Goal: Submit feedback/report problem: Submit feedback/report problem

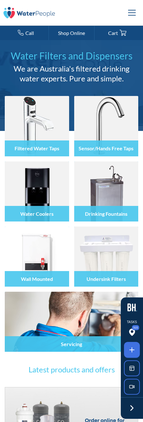
click at [132, 13] on div "menu" at bounding box center [132, 12] width 15 height 15
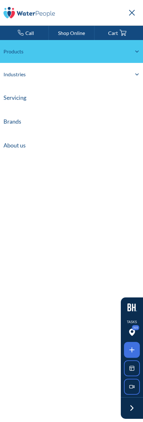
click at [133, 51] on div "Products" at bounding box center [71, 51] width 143 height 23
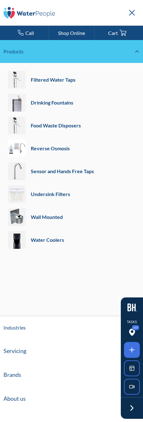
click at [136, 54] on div "Products" at bounding box center [71, 51] width 143 height 23
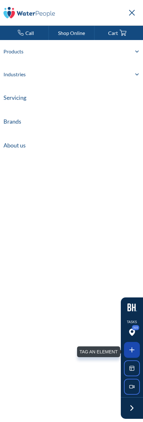
click at [134, 351] on icon at bounding box center [132, 350] width 8 height 8
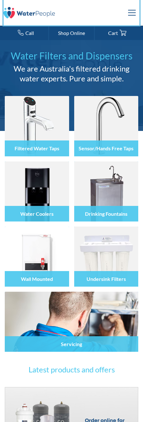
click at [134, 21] on div at bounding box center [71, 211] width 143 height 422
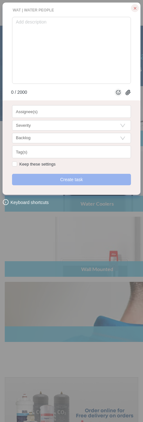
checkbox input "true"
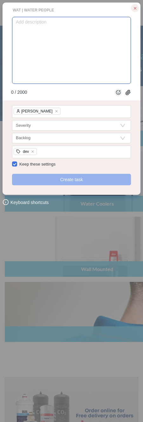
type textarea "O"
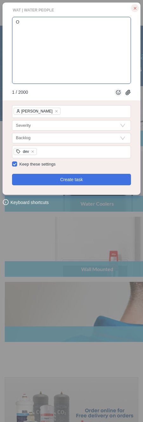
type textarea "On"
type textarea "On m"
type textarea "On mo"
type textarea "On mob"
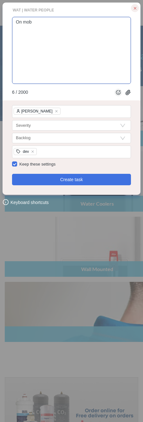
type textarea "On mobi"
type textarea "On mobil"
type textarea "On mobile"
type textarea "On mobile,"
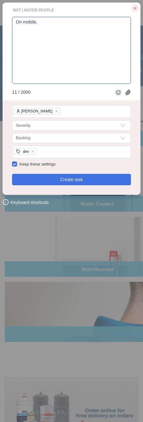
type textarea "On mobile, t"
type textarea "On mobile, th"
type textarea "On mobile, the"
type textarea "On mobile, the m"
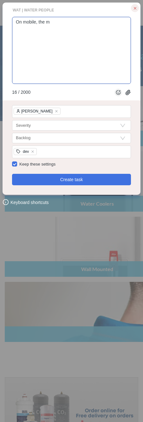
type textarea "On mobile, the mo"
type textarea "On mobile, the mob"
type textarea "On mobile, the mobi"
type textarea "On mobile, the mobil"
type textarea "On mobile, the mobile"
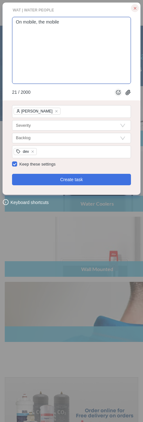
type textarea "On mobile, the mobile"
type textarea "On mobile, the mobile m"
type textarea "On mobile, the mobile me"
type textarea "On mobile, the mobile men"
type textarea "On mobile, the mobile menu"
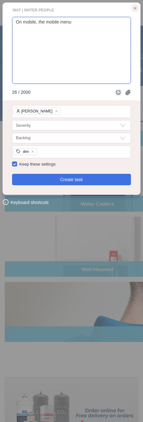
type textarea "On mobile, the mobile menu"
type textarea "On mobile, the mobile menu o"
type textarea "On mobile, the mobile menu op"
type textarea "On mobile, the mobile menu ope"
type textarea "On mobile, the mobile menu open"
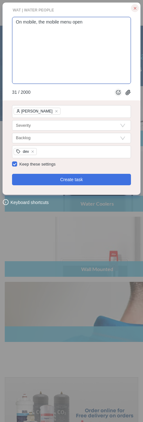
type textarea "On mobile, the mobile menu opens"
type textarea "On mobile, the mobile menu opens a"
type textarea "On mobile, the mobile menu opens an"
type textarea "On mobile, the mobile menu opens and"
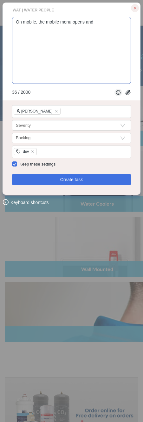
type textarea "On mobile, the mobile menu opens and"
type textarea "On mobile, the mobile menu opens and c"
type textarea "On mobile, the mobile menu opens and co"
type textarea "On mobile, the mobile menu opens and cov"
type textarea "On mobile, the mobile menu opens and cove"
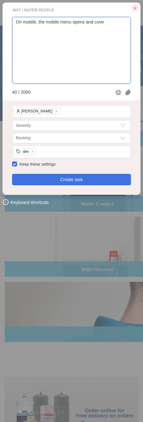
type textarea "On mobile, the mobile menu opens and cover"
type textarea "On mobile, the mobile menu opens and covers"
type textarea "On mobile, the mobile menu opens and covers t"
type textarea "On mobile, the mobile menu opens and covers th"
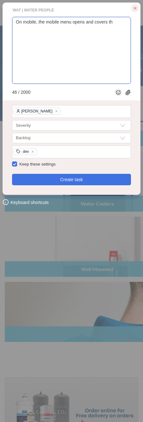
type textarea "On mobile, the mobile menu opens and covers the"
type textarea "On mobile, the mobile menu opens and covers the e"
type textarea "On mobile, the mobile menu opens and covers the en"
type textarea "On mobile, the mobile menu opens and covers the ent"
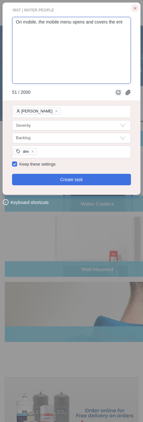
type textarea "On mobile, the mobile menu opens and covers the enti"
type textarea "On mobile, the mobile menu opens and covers the entir"
type textarea "On mobile, the mobile menu opens and covers the entire"
type textarea "On mobile, the mobile menu opens and covers the entire s"
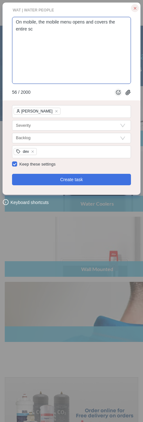
type textarea "On mobile, the mobile menu opens and covers the entire scr"
type textarea "On mobile, the mobile menu opens and covers the entire scre"
type textarea "On mobile, the mobile menu opens and covers the entire scree"
type textarea "On mobile, the mobile menu opens and covers the entire screen"
type textarea "On mobile, the mobile menu opens and covers the entire screen,"
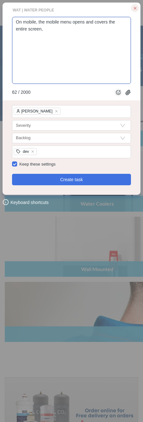
type textarea "On mobile, the mobile menu opens and covers the entire screen, w"
type textarea "On mobile, the mobile menu opens and covers the entire screen, wh"
type textarea "On mobile, the mobile menu opens and covers the entire screen, whi"
type textarea "On mobile, the mobile menu opens and covers the entire screen, whic"
type textarea "On mobile, the mobile menu opens and covers the entire screen, which"
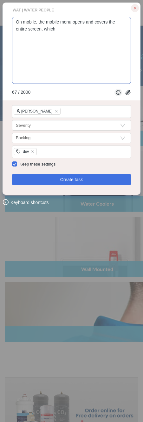
type textarea "On mobile, the mobile menu opens and covers the entire screen, which"
type textarea "On mobile, the mobile menu opens and covers the entire screen, which i"
type textarea "On mobile, the mobile menu opens and covers the entire screen, which is"
type textarea "On mobile, the mobile menu opens and covers the entire screen, which is f"
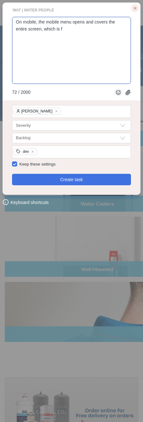
type textarea "On mobile, the mobile menu opens and covers the entire screen, which is fi"
type textarea "On mobile, the mobile menu opens and covers the entire screen, which is fin"
type textarea "On mobile, the mobile menu opens and covers the entire screen, which is fine"
type textarea "On mobile, the mobile menu opens and covers the entire screen, which is fine b"
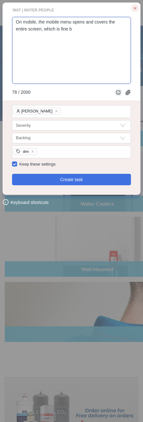
type textarea "On mobile, the mobile menu opens and covers the entire screen, which is fine bu"
type textarea "On mobile, the mobile menu opens and covers the entire screen, which is fine but"
type textarea "On mobile, the mobile menu opens and covers the entire screen, which is fine bu…"
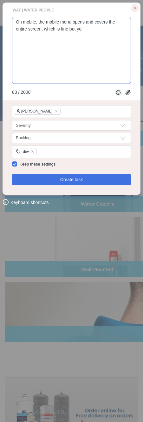
type textarea "On mobile, the mobile menu opens and covers the entire screen, which is fine bu…"
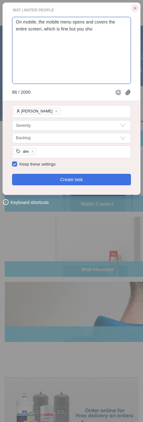
type textarea "On mobile, the mobile menu opens and covers the entire screen, which is fine bu…"
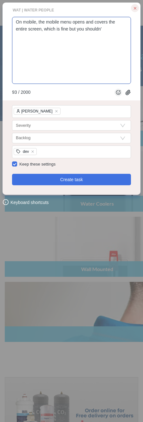
type textarea "On mobile, the mobile menu opens and covers the entire screen, which is fine bu…"
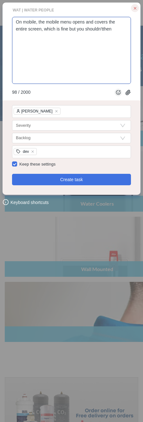
type textarea "On mobile, the mobile menu opens and covers the entire screen, which is fine bu…"
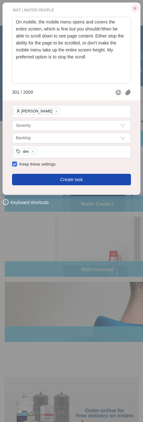
click at [73, 179] on span "Create task" at bounding box center [71, 179] width 23 height 7
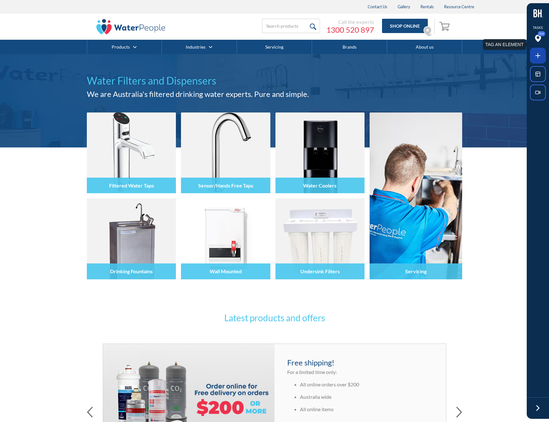
click at [537, 56] on icon at bounding box center [538, 56] width 8 height 8
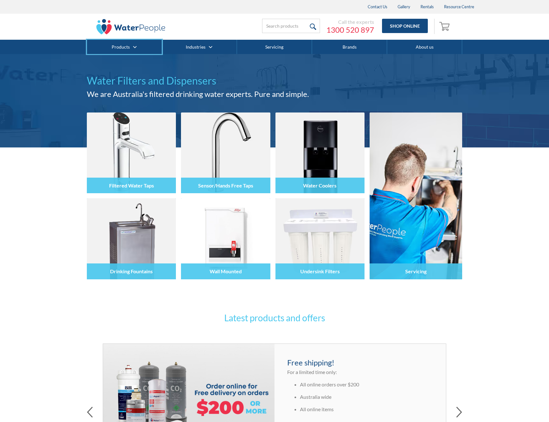
click at [136, 50] on div at bounding box center [274, 211] width 549 height 422
click at [135, 66] on div at bounding box center [274, 211] width 549 height 422
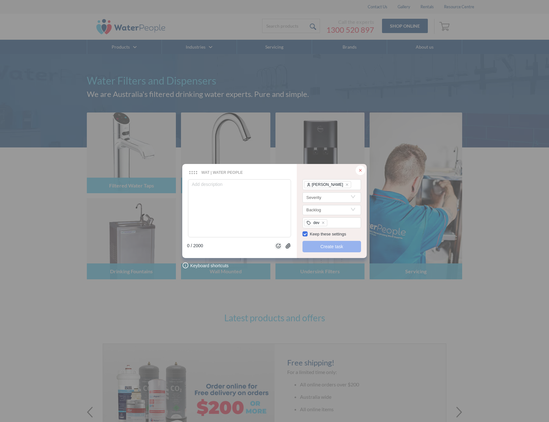
click at [360, 170] on icon at bounding box center [360, 170] width 2 height 2
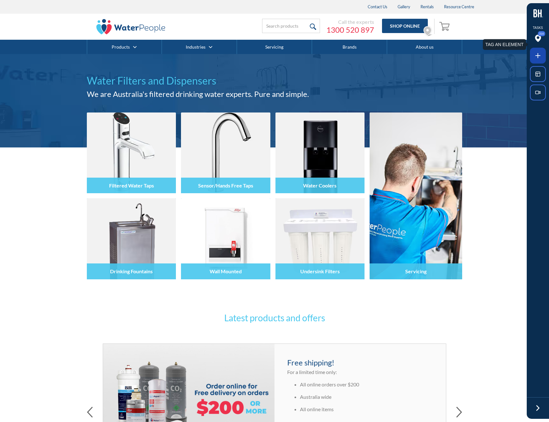
click at [537, 56] on icon at bounding box center [538, 56] width 8 height 8
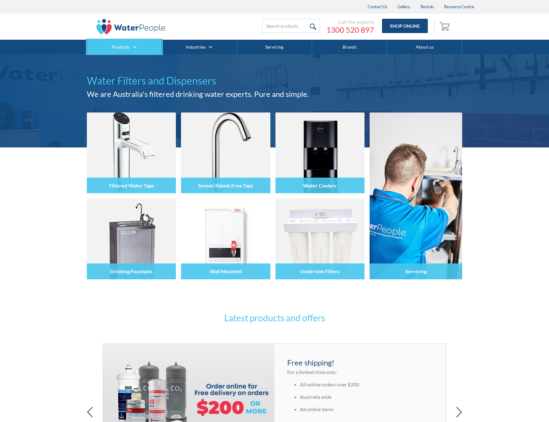
click at [151, 52] on div at bounding box center [274, 211] width 549 height 422
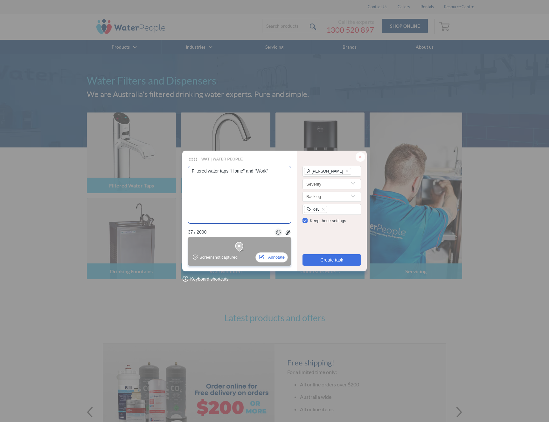
drag, startPoint x: 191, startPoint y: 172, endPoint x: 195, endPoint y: 182, distance: 10.2
click at [192, 172] on textarea "Filtered water taps "Home" and "Work"" at bounding box center [239, 195] width 103 height 58
click at [346, 171] on icon "close" at bounding box center [347, 171] width 3 height 3
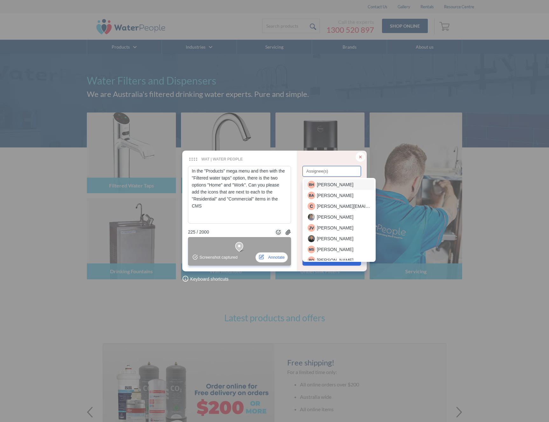
click at [331, 172] on div at bounding box center [331, 171] width 55 height 5
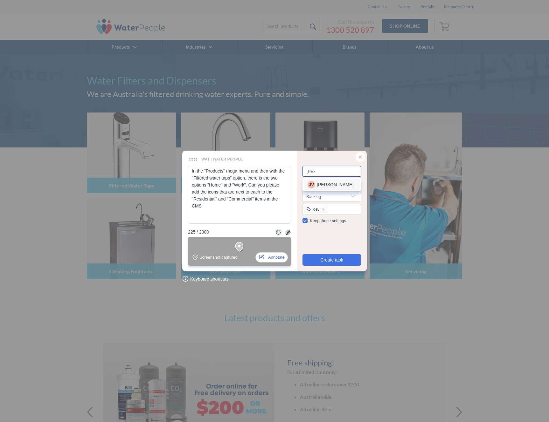
click at [327, 182] on span "[PERSON_NAME]" at bounding box center [335, 184] width 37 height 7
click at [217, 206] on textarea "In the "Products" mega menu and then with the "Filtered water taps" option, the…" at bounding box center [239, 195] width 103 height 58
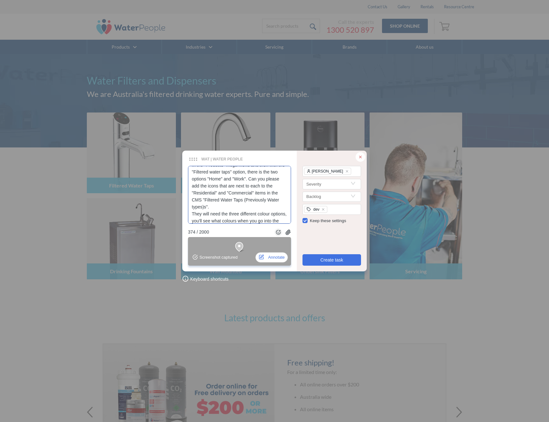
scroll to position [13, 0]
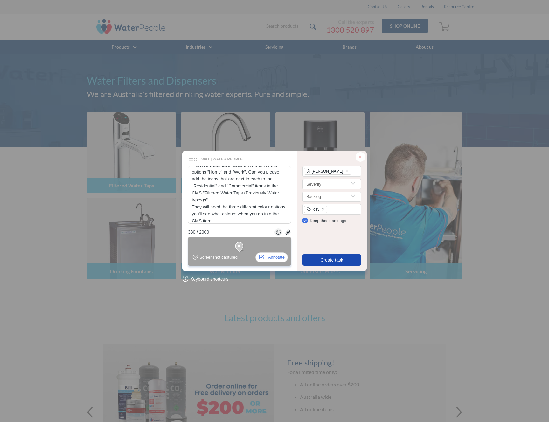
click at [323, 262] on span "Create task" at bounding box center [331, 260] width 23 height 7
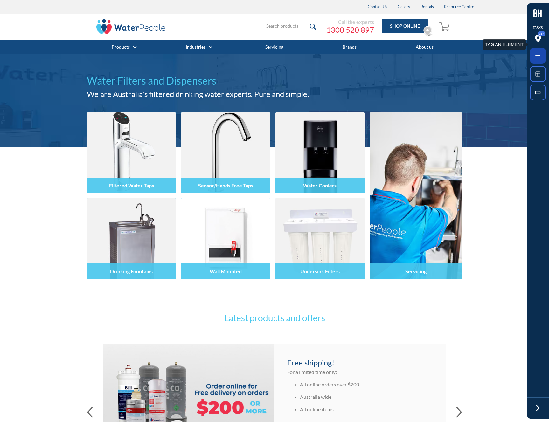
click at [541, 56] on icon at bounding box center [538, 56] width 8 height 8
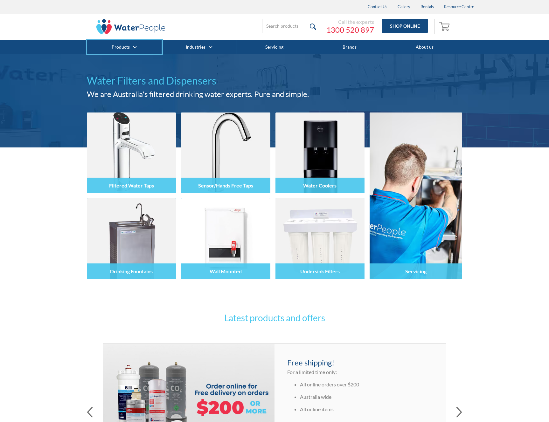
click at [134, 52] on div at bounding box center [274, 211] width 549 height 422
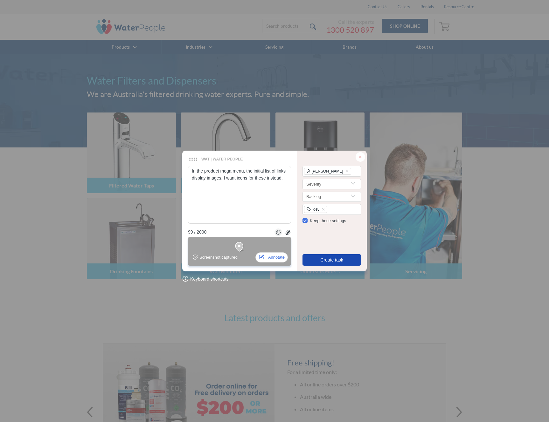
click at [326, 258] on span "Create task" at bounding box center [331, 260] width 23 height 7
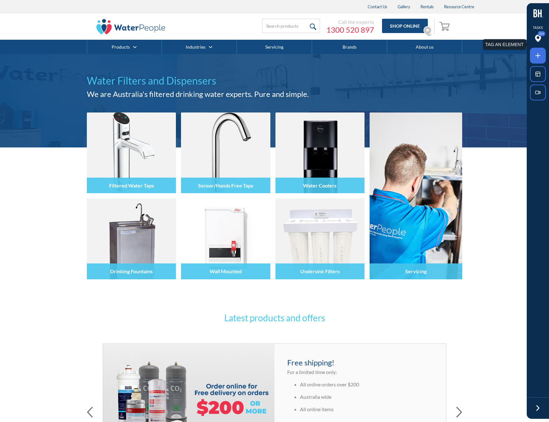
click at [534, 55] on icon at bounding box center [538, 56] width 8 height 8
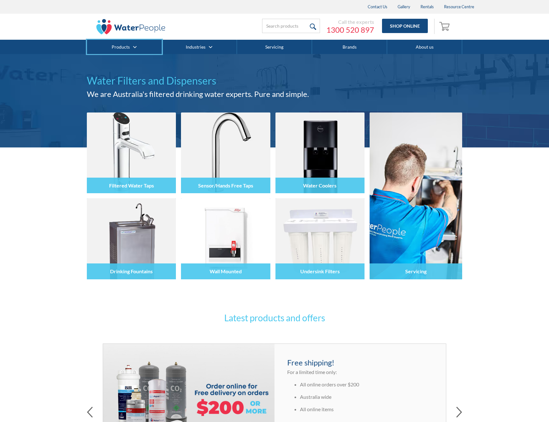
click at [141, 54] on div at bounding box center [274, 211] width 549 height 422
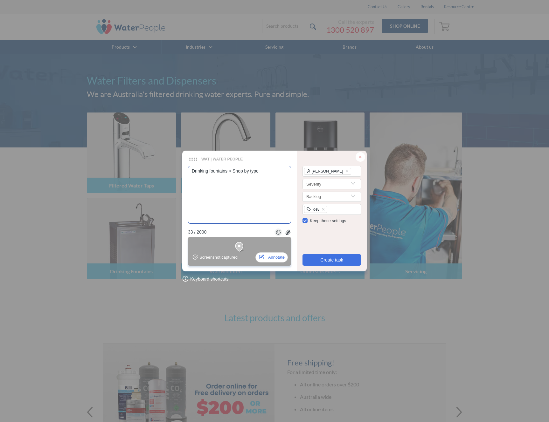
drag, startPoint x: 266, startPoint y: 170, endPoint x: 190, endPoint y: 166, distance: 76.1
click at [190, 166] on textarea "Drinking fountains > Shop by type" at bounding box center [239, 195] width 103 height 58
click at [361, 157] on icon at bounding box center [360, 157] width 4 height 4
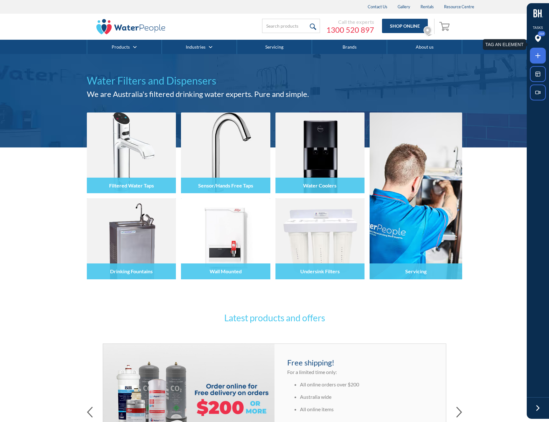
click at [540, 57] on icon at bounding box center [538, 56] width 8 height 8
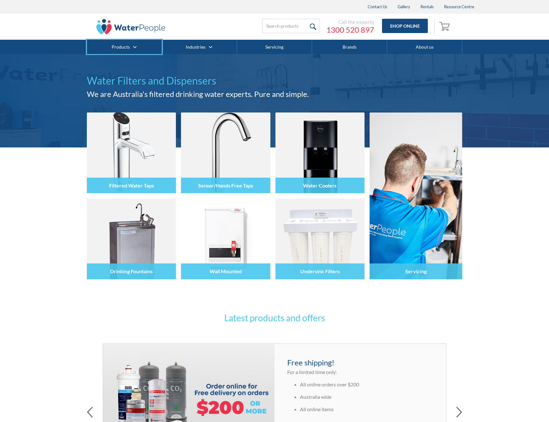
click at [143, 52] on div at bounding box center [274, 211] width 549 height 422
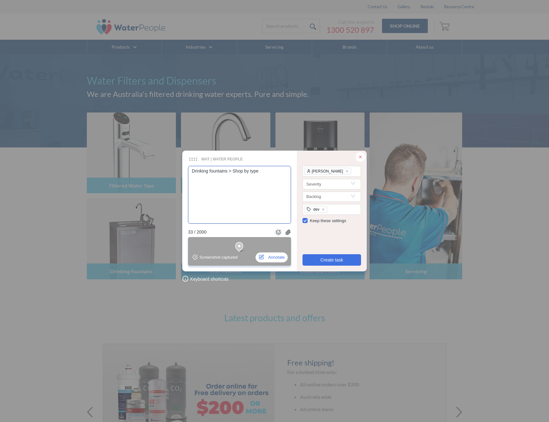
click at [192, 171] on textarea "Drinking fountains > Shop by type" at bounding box center [239, 195] width 103 height 58
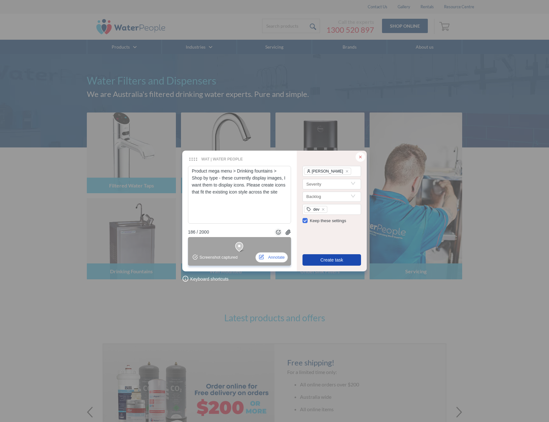
click at [329, 261] on span "Create task" at bounding box center [331, 260] width 23 height 7
